Goal: Task Accomplishment & Management: Manage account settings

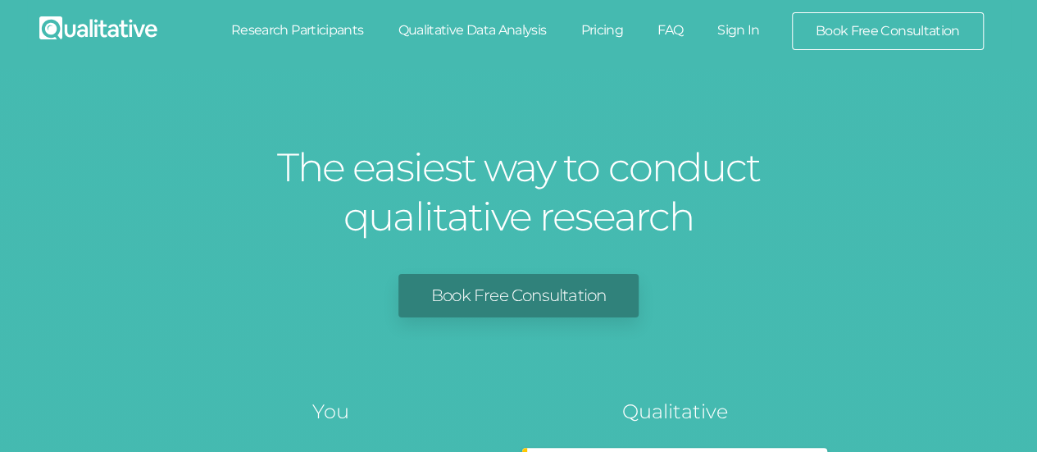
click at [758, 31] on link "Sign In" at bounding box center [738, 30] width 77 height 36
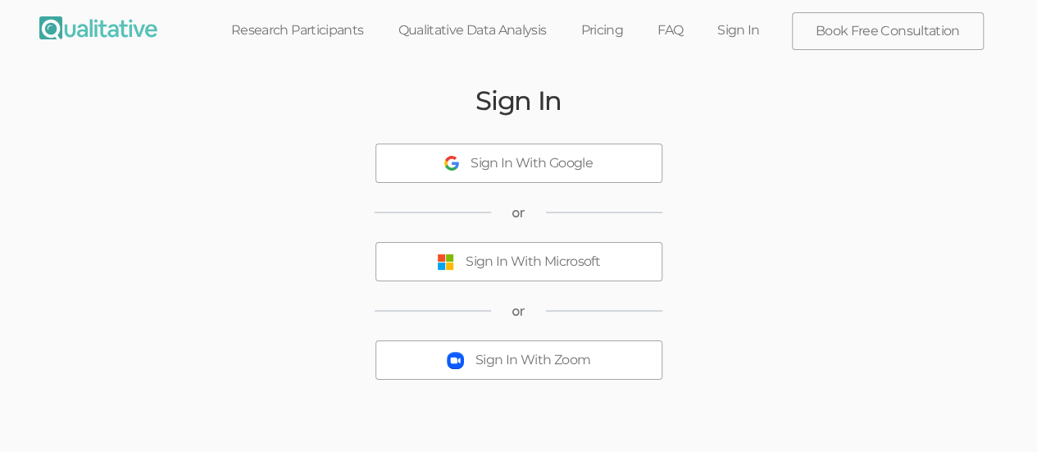
click at [548, 256] on div "Sign In With Microsoft" at bounding box center [533, 261] width 134 height 19
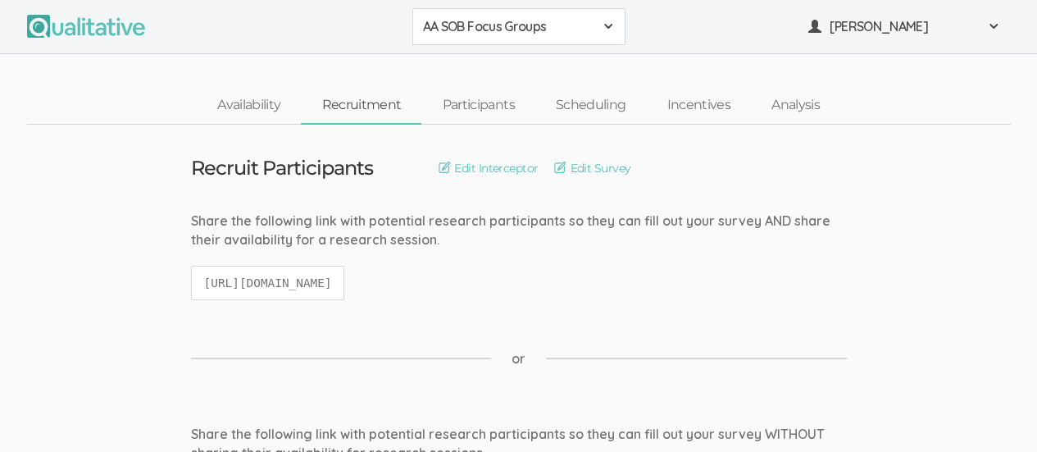
click at [607, 27] on span at bounding box center [608, 26] width 13 height 13
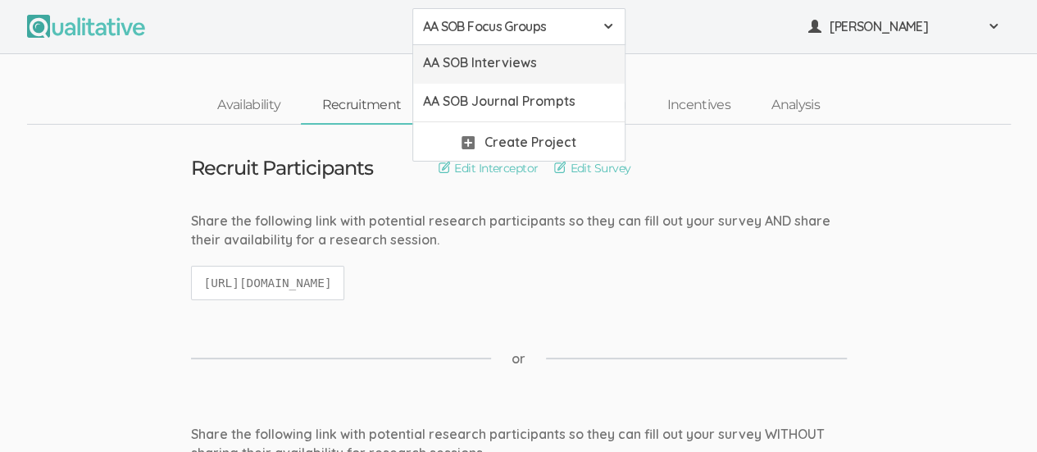
click at [562, 66] on span "AA SOB Interviews" at bounding box center [519, 62] width 192 height 19
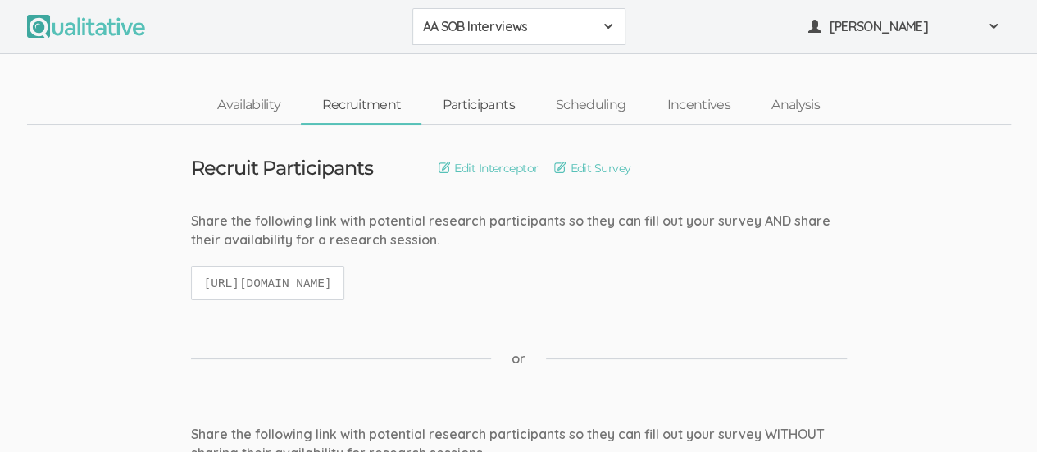
click at [479, 104] on link "Participants" at bounding box center [477, 105] width 113 height 35
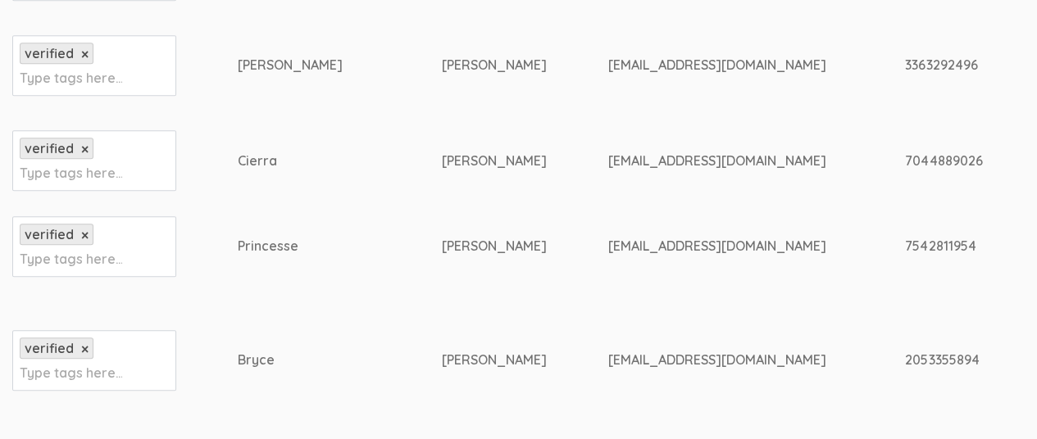
scroll to position [574, 0]
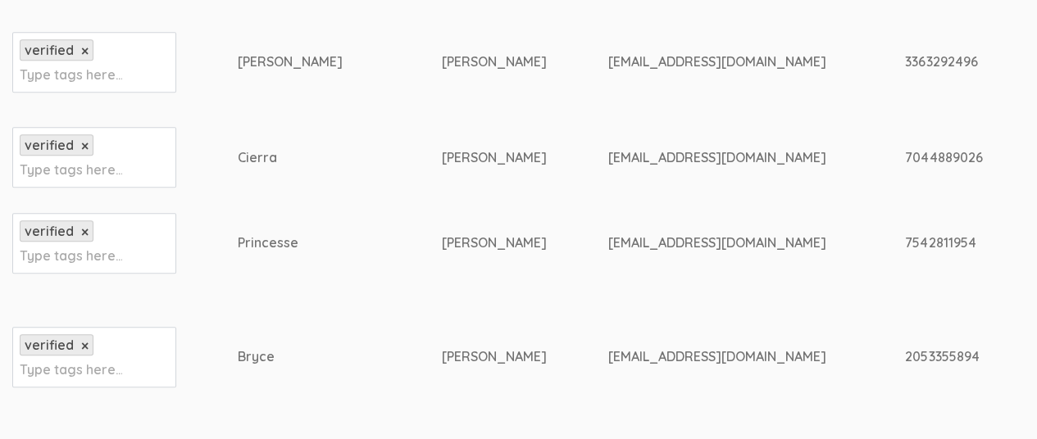
drag, startPoint x: 771, startPoint y: 57, endPoint x: 879, endPoint y: 64, distance: 107.6
click at [905, 64] on div "3363292496" at bounding box center [1041, 61] width 273 height 19
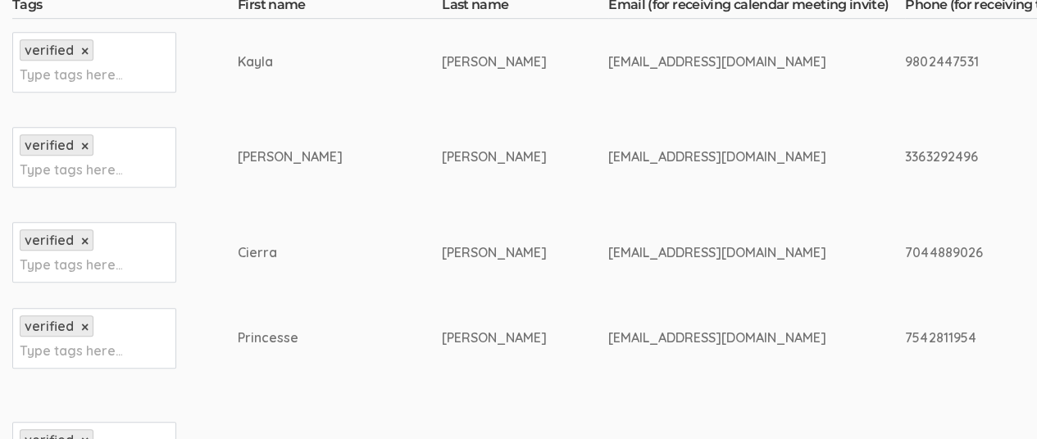
scroll to position [480, 0]
drag, startPoint x: 771, startPoint y: 61, endPoint x: 852, endPoint y: 61, distance: 81.2
click at [905, 61] on div "9802447531" at bounding box center [1041, 60] width 273 height 19
